Goal: Check status: Check status

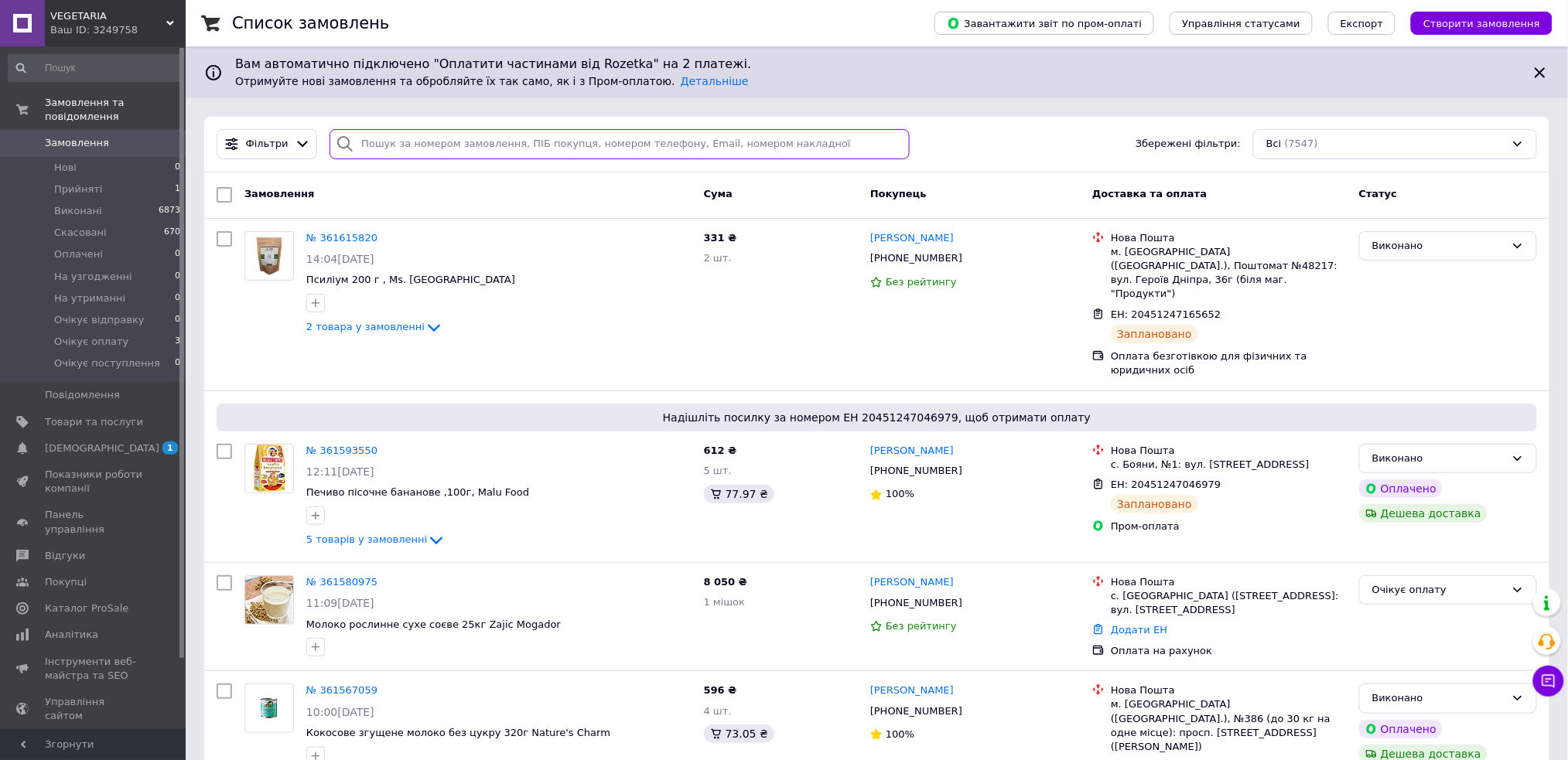
click at [387, 142] on input "search" at bounding box center [620, 144] width 581 height 30
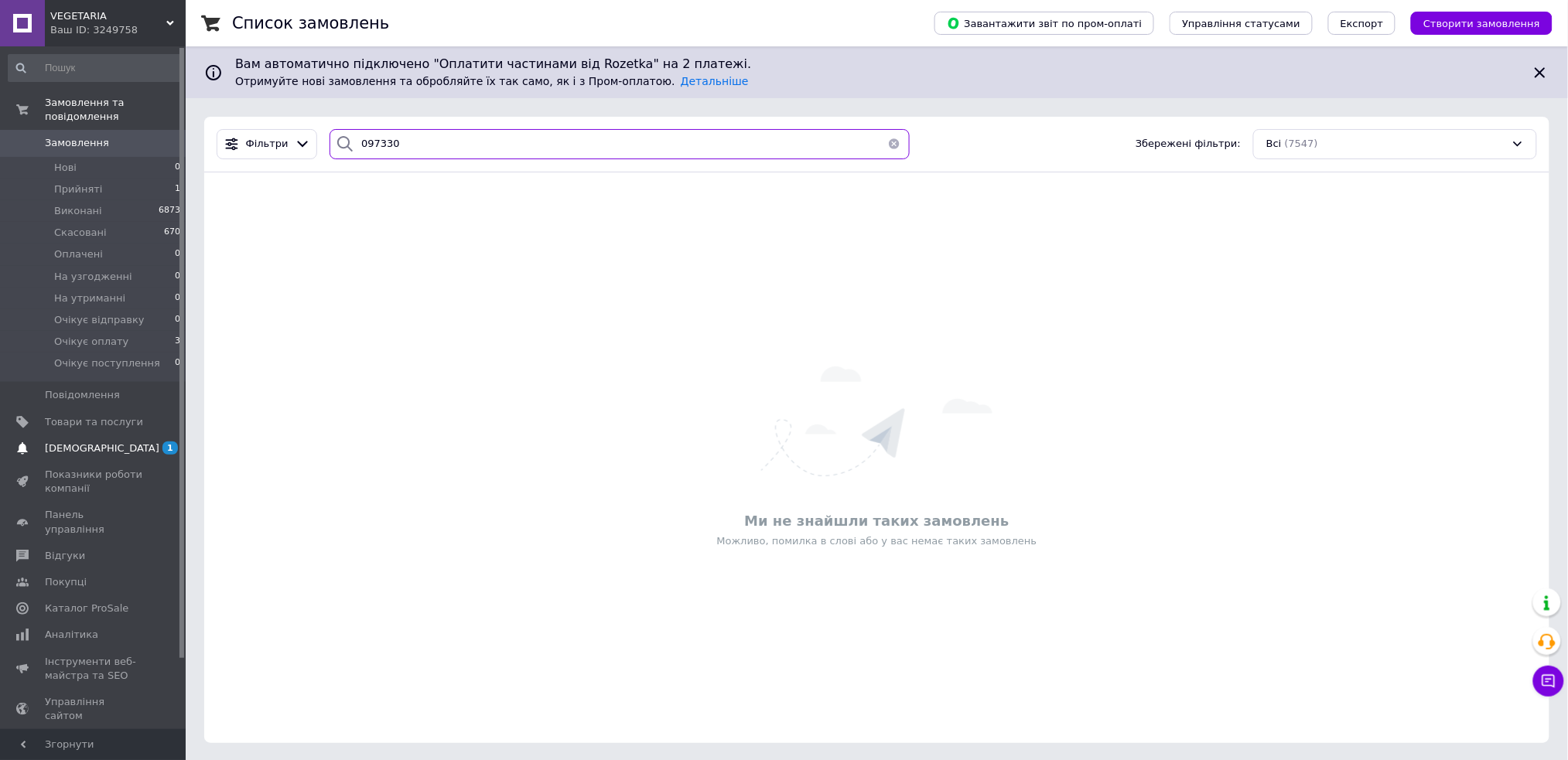
type input "097330"
click at [72, 442] on link "[DEMOGRAPHIC_DATA] 1 0" at bounding box center [94, 448] width 189 height 26
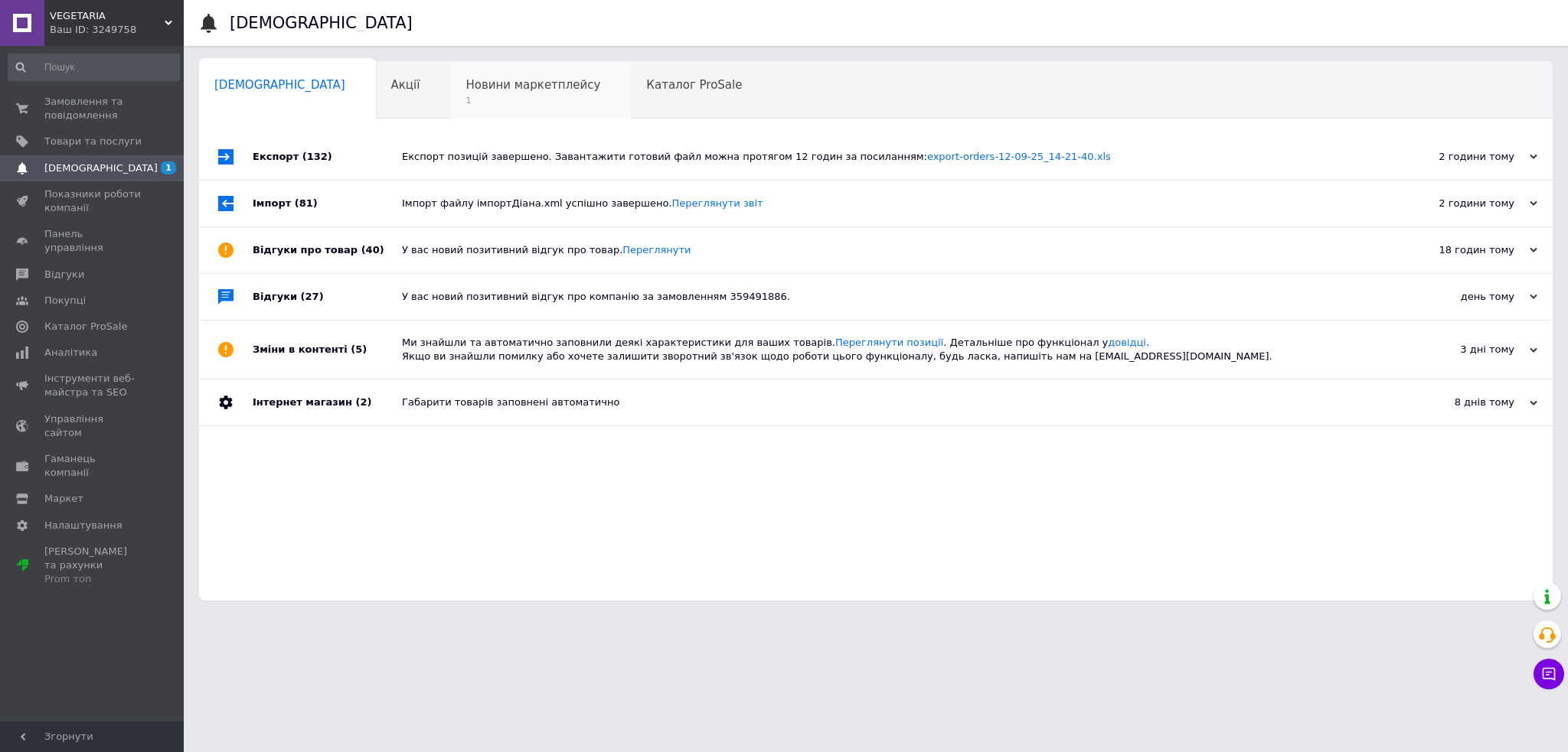
click at [465, 106] on span "1" at bounding box center [533, 100] width 135 height 11
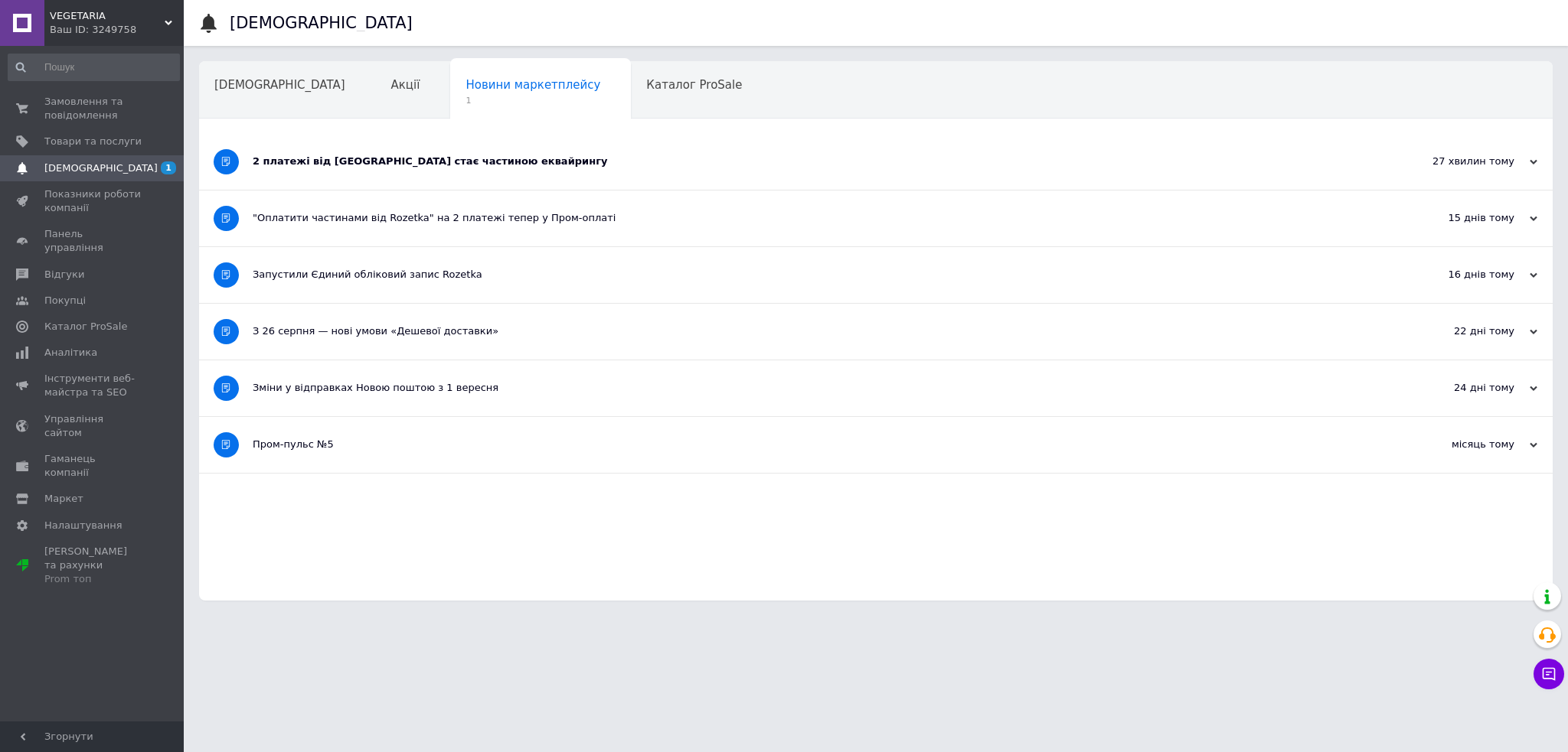
click at [418, 159] on div "2 платежі від [GEOGRAPHIC_DATA] стає частиною еквайрингу" at bounding box center [819, 162] width 1132 height 14
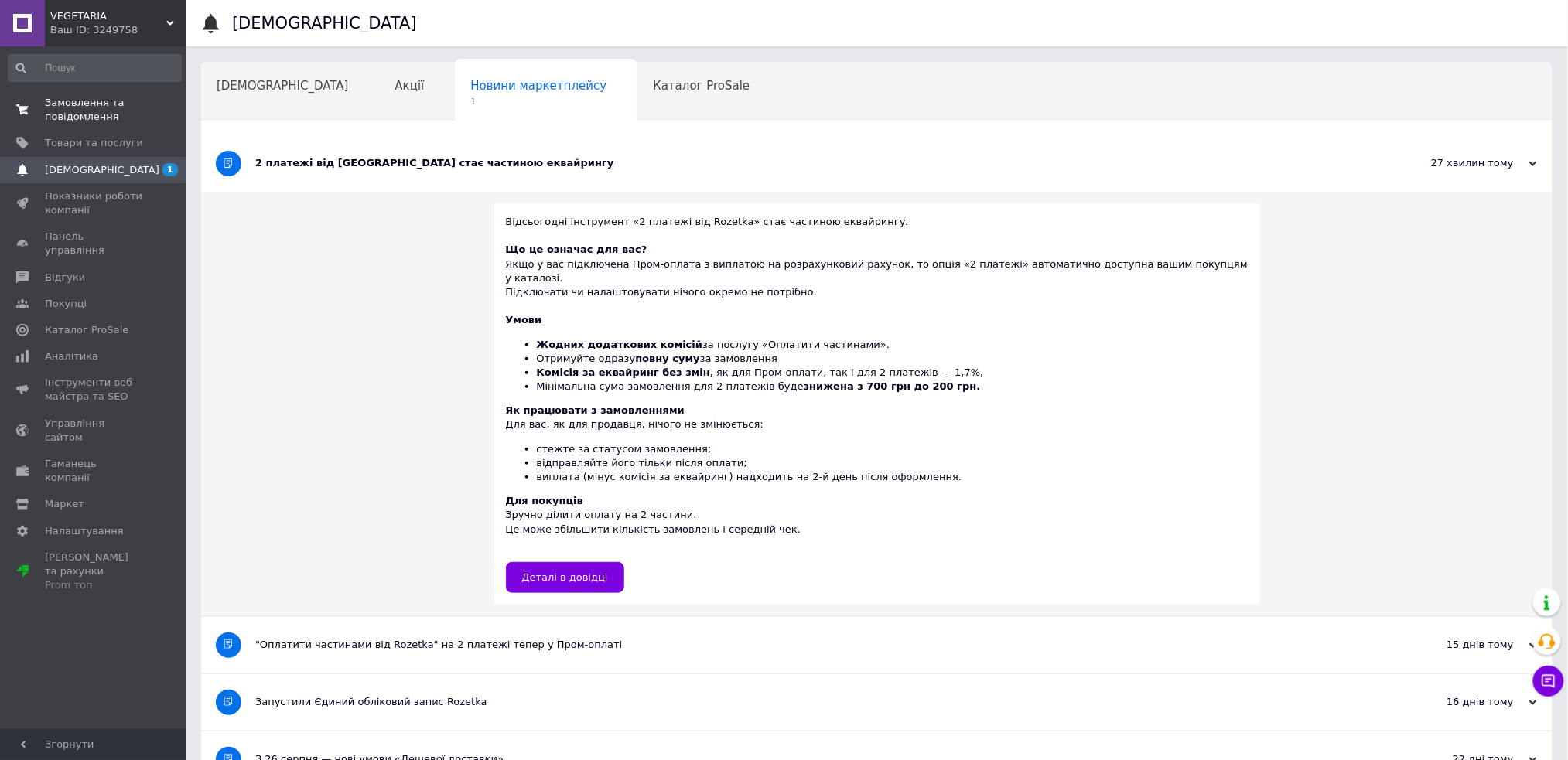
click at [88, 93] on link "Замовлення та повідомлення 0 0" at bounding box center [94, 110] width 189 height 41
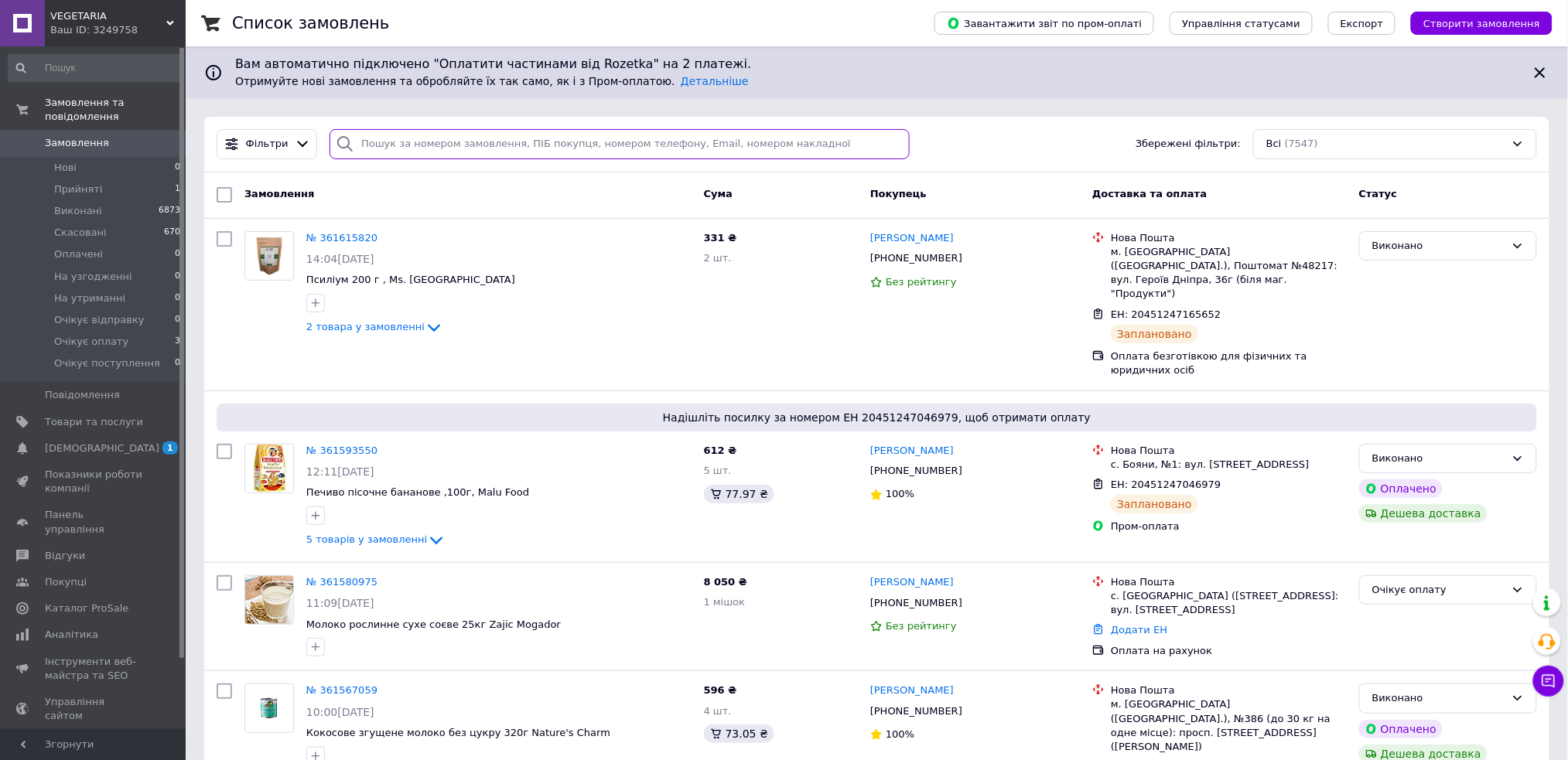
click at [422, 150] on input "search" at bounding box center [620, 144] width 581 height 30
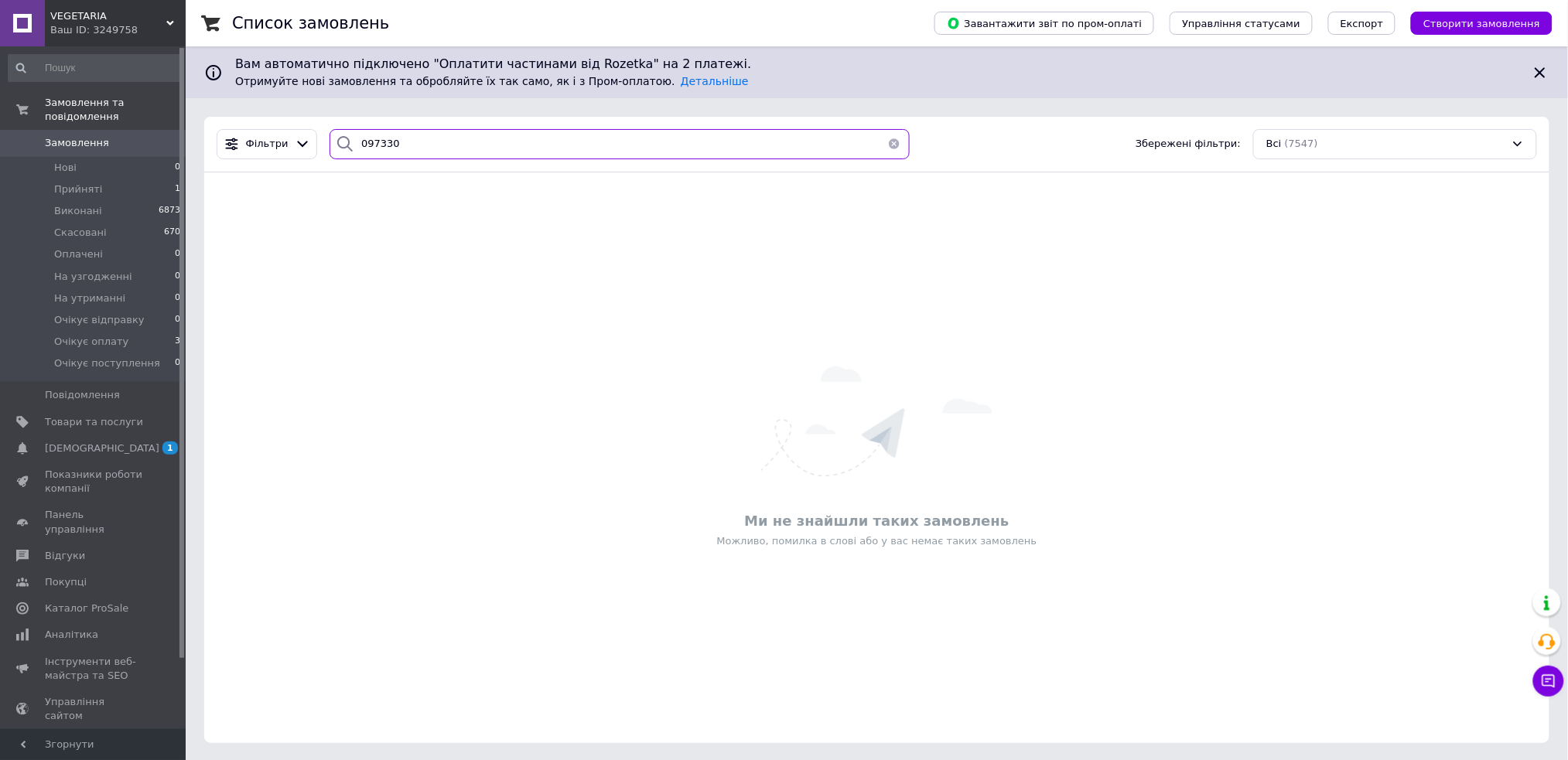
type input "097330"
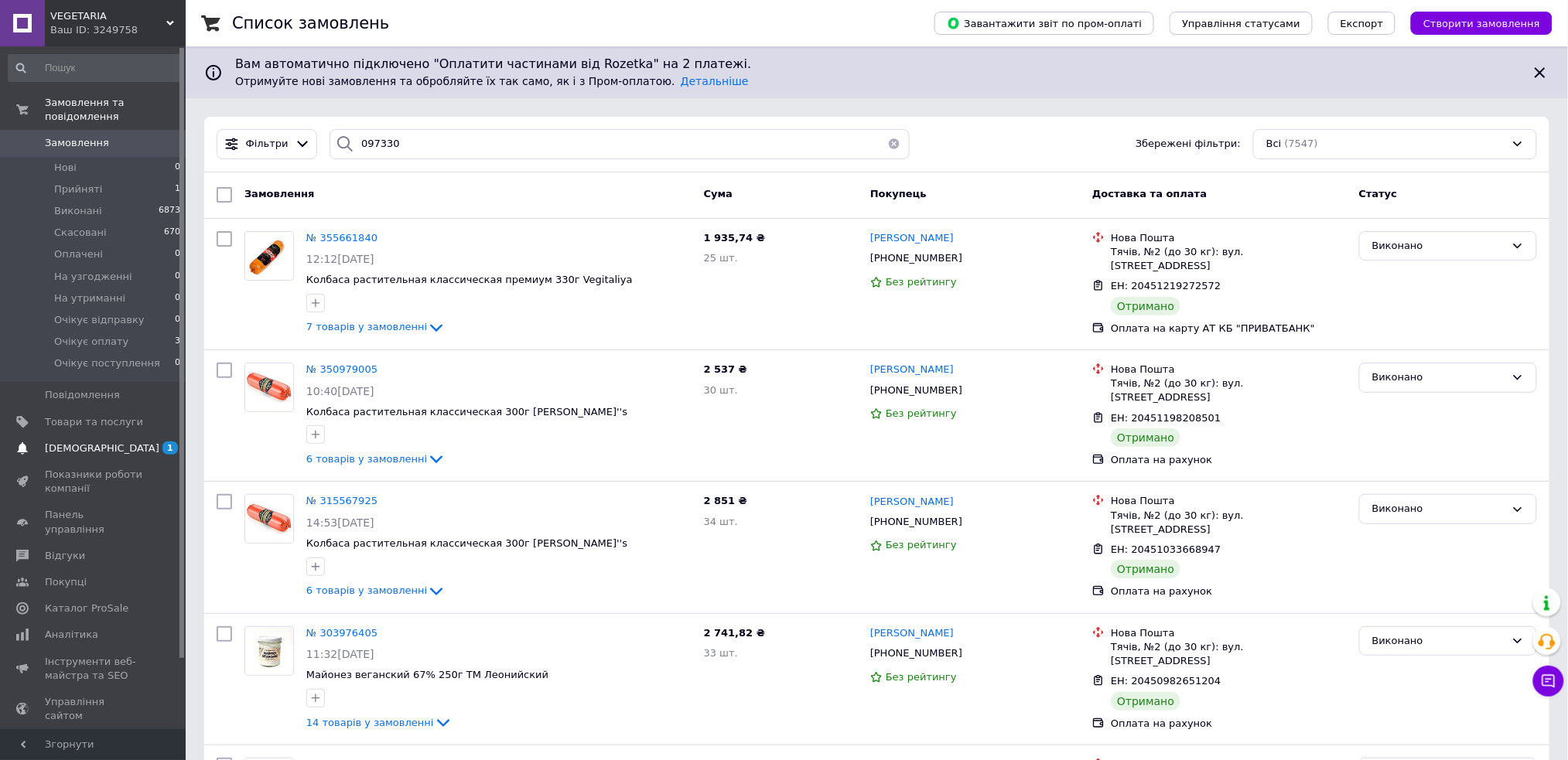
click at [135, 435] on link "[DEMOGRAPHIC_DATA] 1" at bounding box center [94, 448] width 189 height 26
